Goal: Task Accomplishment & Management: Use online tool/utility

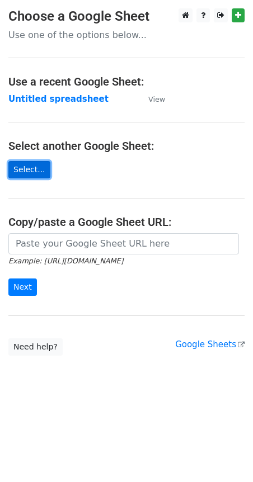
click at [32, 166] on link "Select..." at bounding box center [29, 169] width 42 height 17
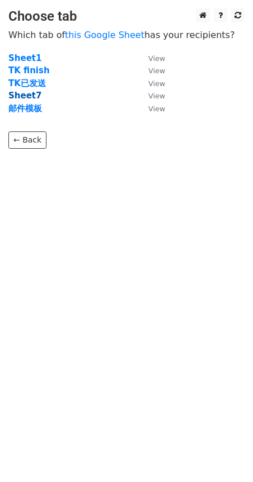
click at [30, 92] on strong "Sheet7" at bounding box center [24, 96] width 33 height 10
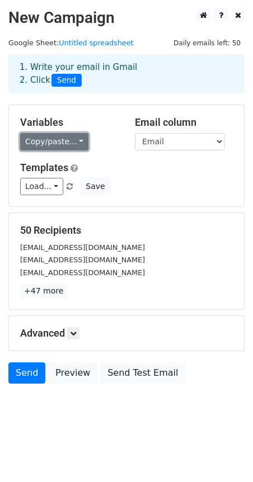
click at [41, 144] on link "Copy/paste..." at bounding box center [54, 141] width 68 height 17
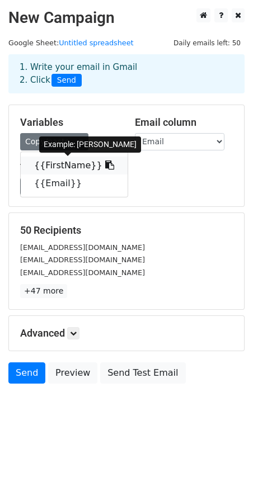
click at [55, 164] on link "{{FirstName}}" at bounding box center [74, 165] width 107 height 18
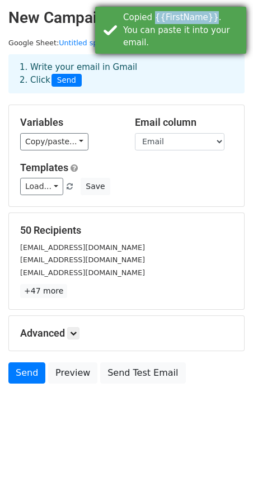
drag, startPoint x: 155, startPoint y: 18, endPoint x: 206, endPoint y: 19, distance: 50.3
click at [206, 19] on div "Copied {{FirstName}}. You can paste it into your email." at bounding box center [182, 30] width 118 height 38
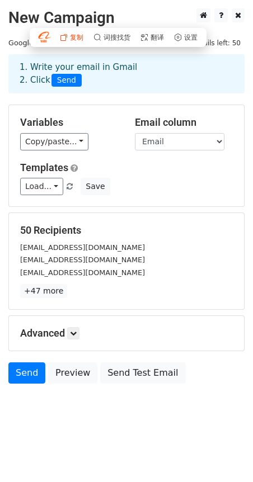
click at [75, 38] on span "复制" at bounding box center [76, 37] width 13 height 7
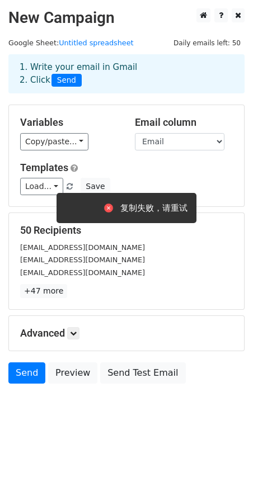
click at [107, 96] on div "1. Write your email in Gmail 2. Click Send" at bounding box center [126, 82] width 253 height 45
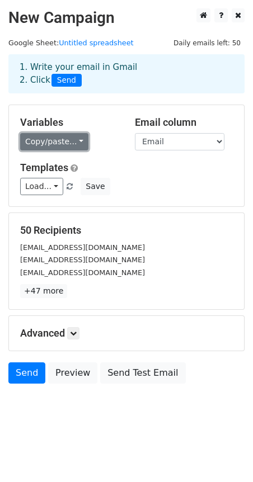
click at [74, 145] on link "Copy/paste..." at bounding box center [54, 141] width 68 height 17
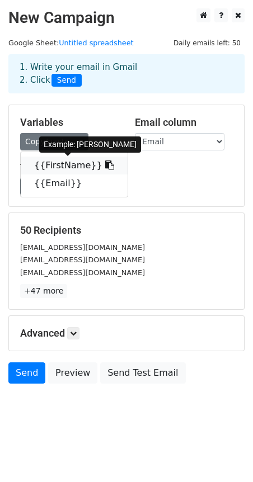
click at [74, 163] on link "{{FirstName}}" at bounding box center [74, 165] width 107 height 18
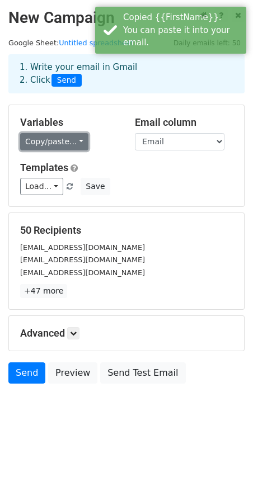
click at [69, 142] on link "Copy/paste..." at bounding box center [54, 141] width 68 height 17
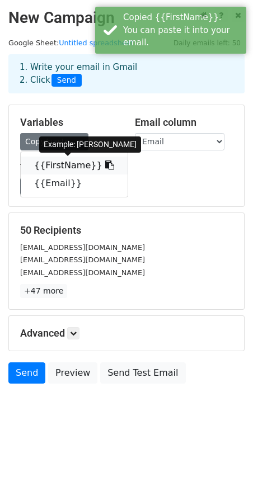
click at [105, 165] on icon at bounding box center [109, 164] width 9 height 9
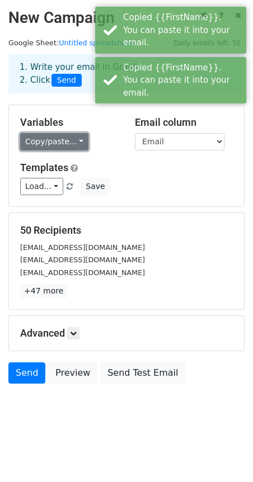
click at [70, 145] on link "Copy/paste..." at bounding box center [54, 141] width 68 height 17
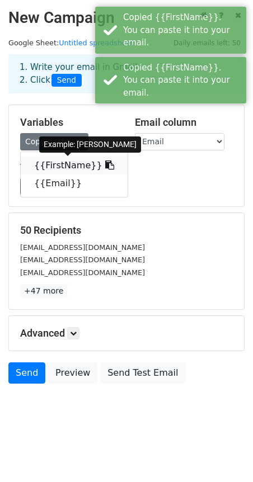
click at [63, 169] on link "{{FirstName}}" at bounding box center [74, 165] width 107 height 18
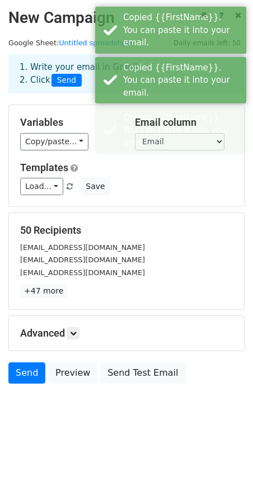
click at [147, 188] on div "Load... No templates saved Save" at bounding box center [126, 186] width 229 height 17
